Goal: Task Accomplishment & Management: Use online tool/utility

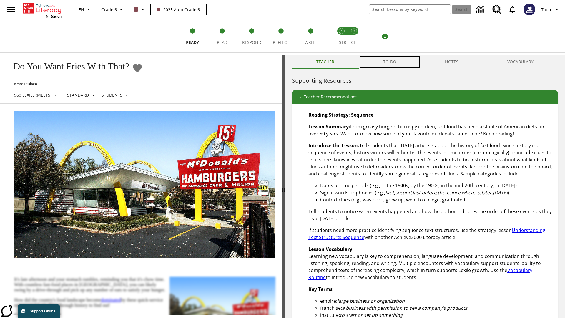
click at [390, 62] on button "TO-DO" at bounding box center [390, 62] width 62 height 14
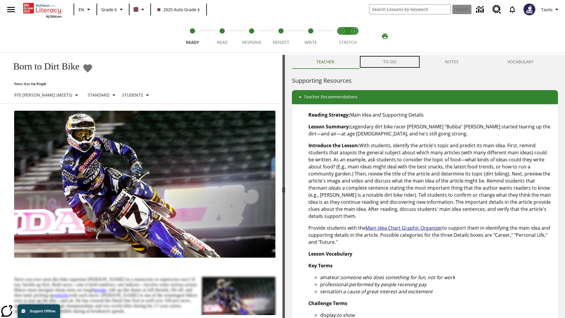
click at [390, 62] on button "TO-DO" at bounding box center [390, 62] width 62 height 14
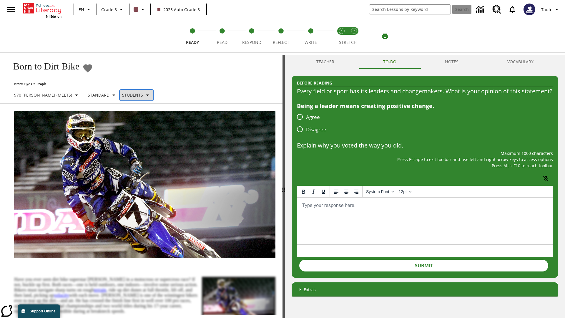
click at [122, 95] on p "Students" at bounding box center [132, 95] width 21 height 6
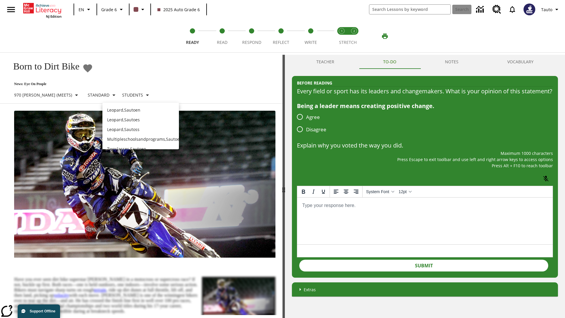
click at [283, 159] on div at bounding box center [282, 159] width 565 height 318
